Goal: Navigation & Orientation: Go to known website

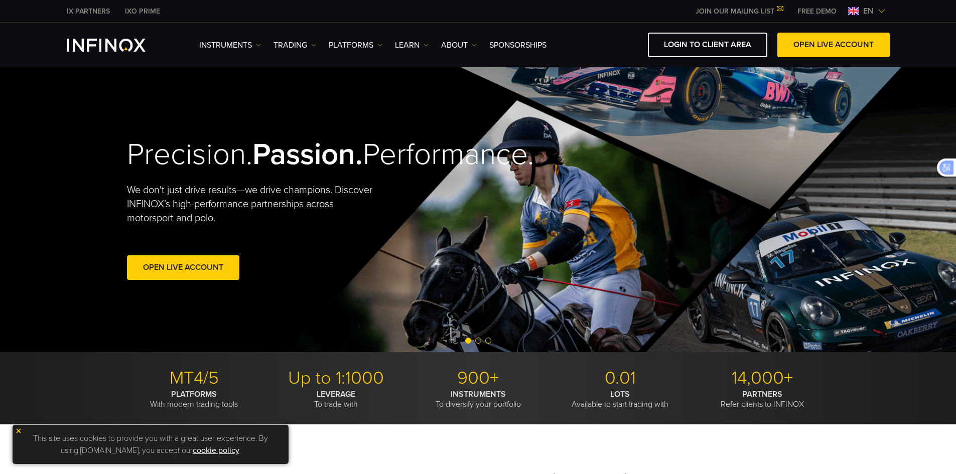
click at [884, 11] on img at bounding box center [882, 11] width 8 height 8
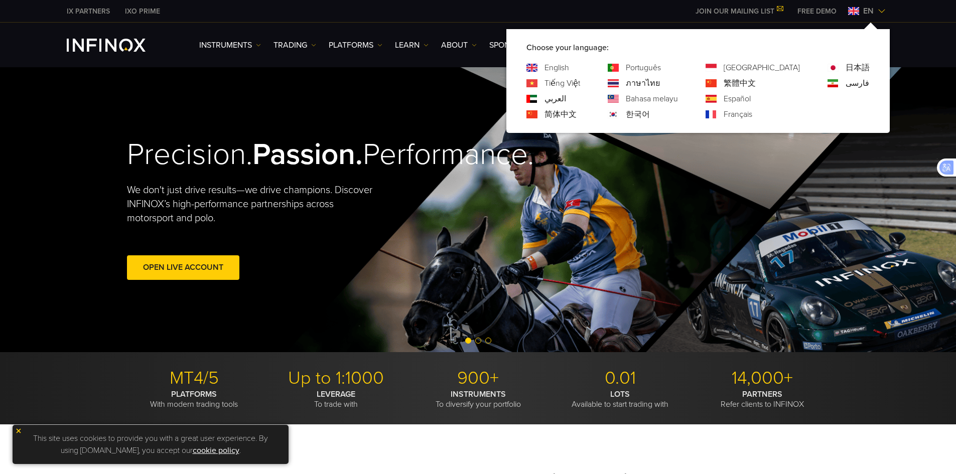
click at [661, 65] on link "Português" at bounding box center [643, 68] width 35 height 12
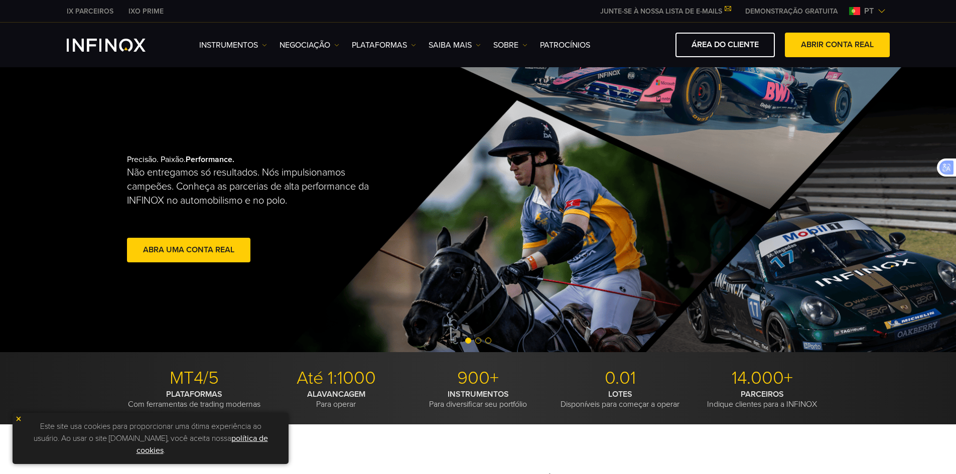
click at [785, 10] on link "DEMONSTRAÇÃO GRATUITA" at bounding box center [791, 11] width 107 height 11
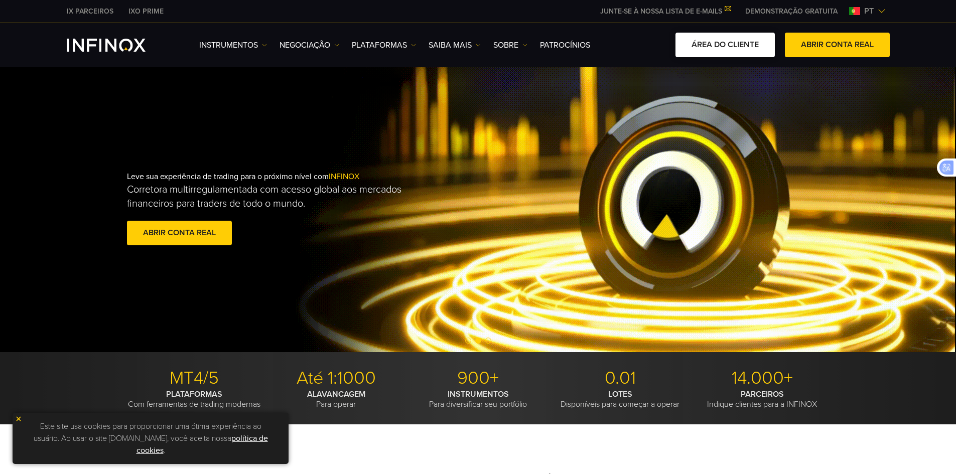
drag, startPoint x: 732, startPoint y: 47, endPoint x: 739, endPoint y: 48, distance: 6.6
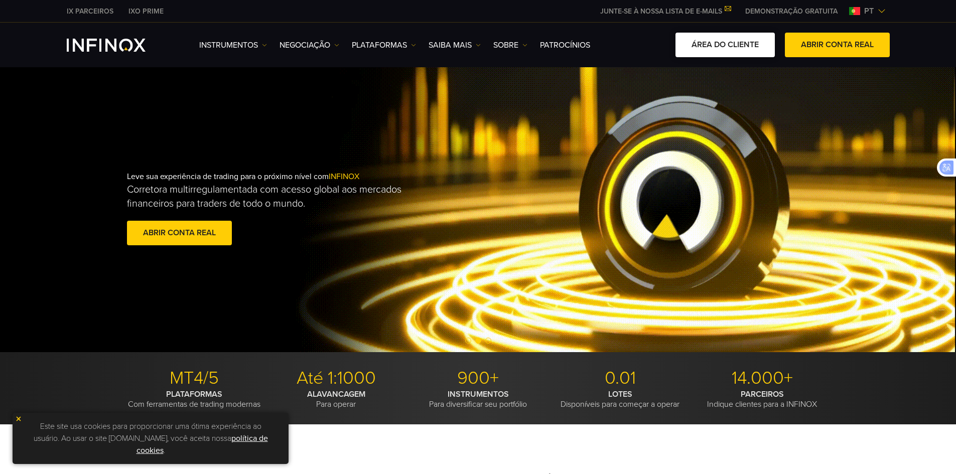
click at [732, 47] on link "ÁREA DO CLIENTE" at bounding box center [724, 45] width 99 height 25
